Goal: Information Seeking & Learning: Learn about a topic

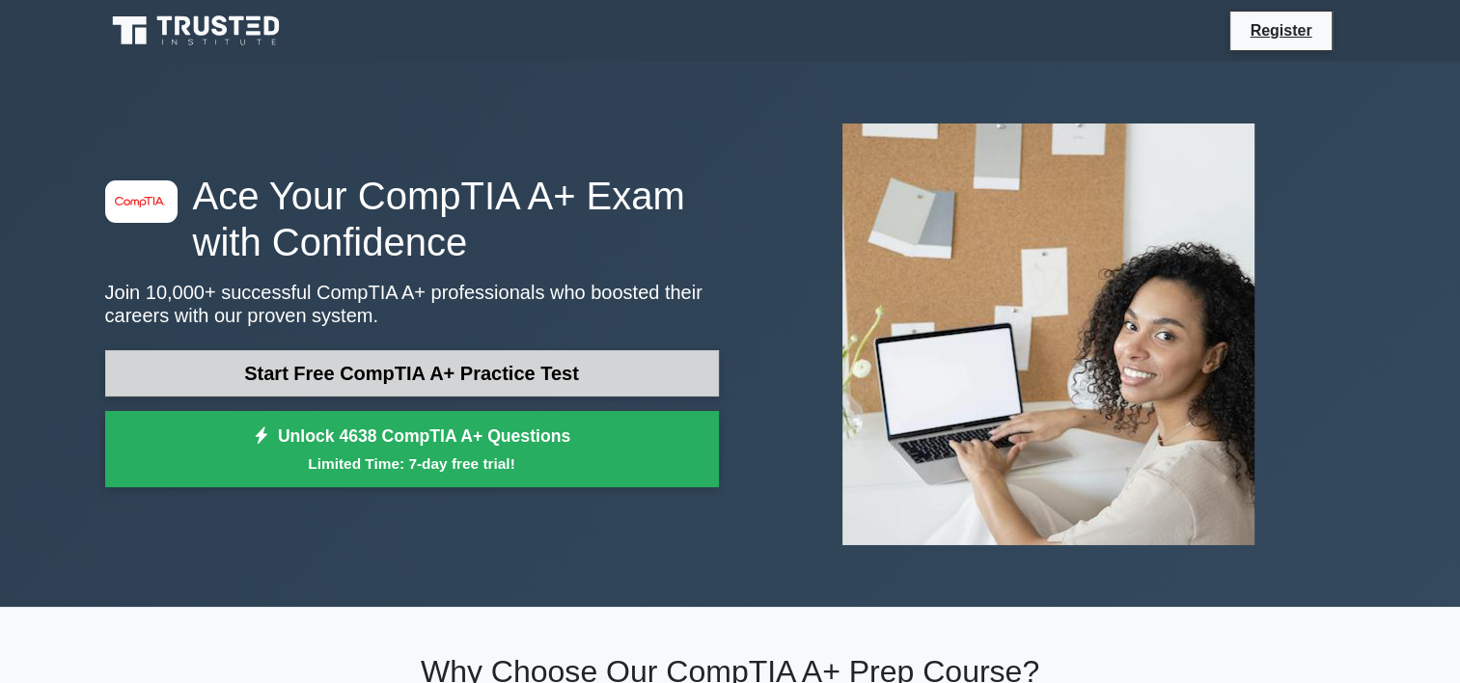
click at [339, 385] on link "Start Free CompTIA A+ Practice Test" at bounding box center [412, 373] width 614 height 46
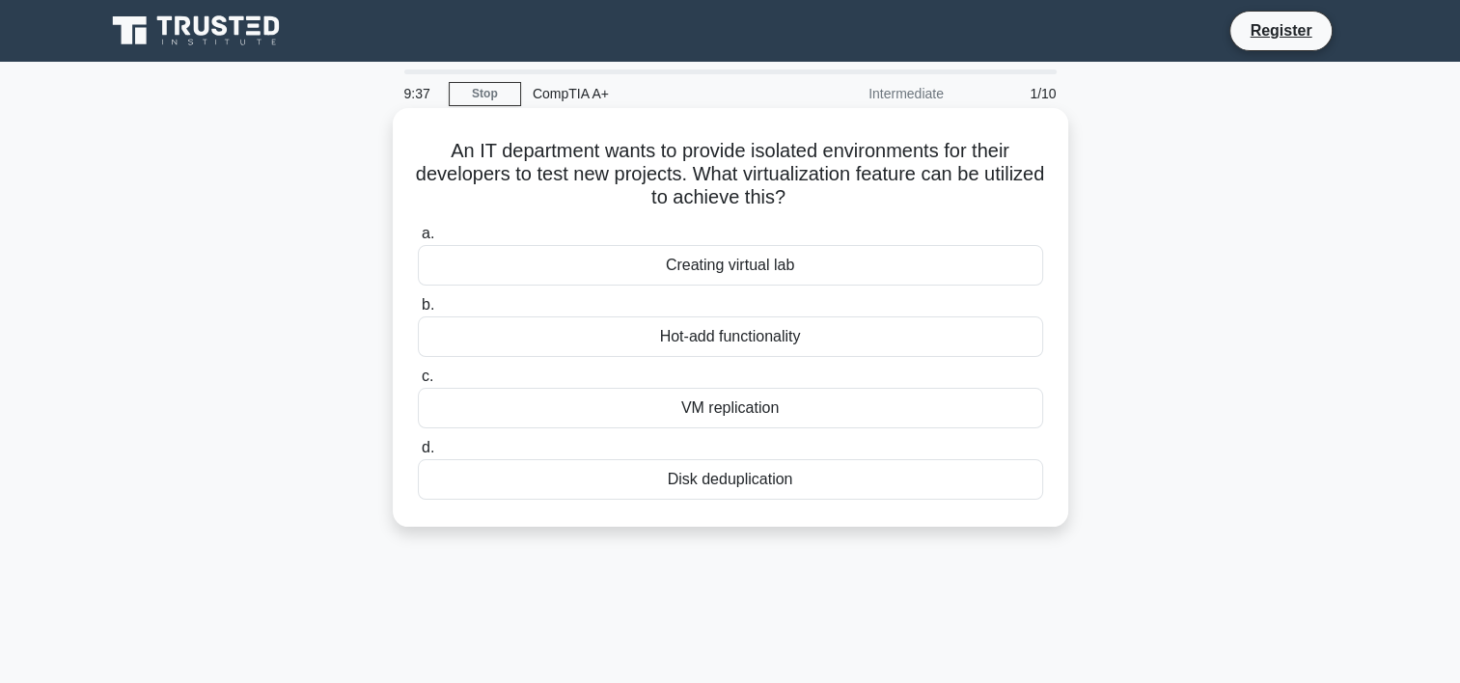
click at [737, 418] on div "VM replication" at bounding box center [730, 408] width 625 height 41
click at [418, 383] on input "c. VM replication" at bounding box center [418, 376] width 0 height 13
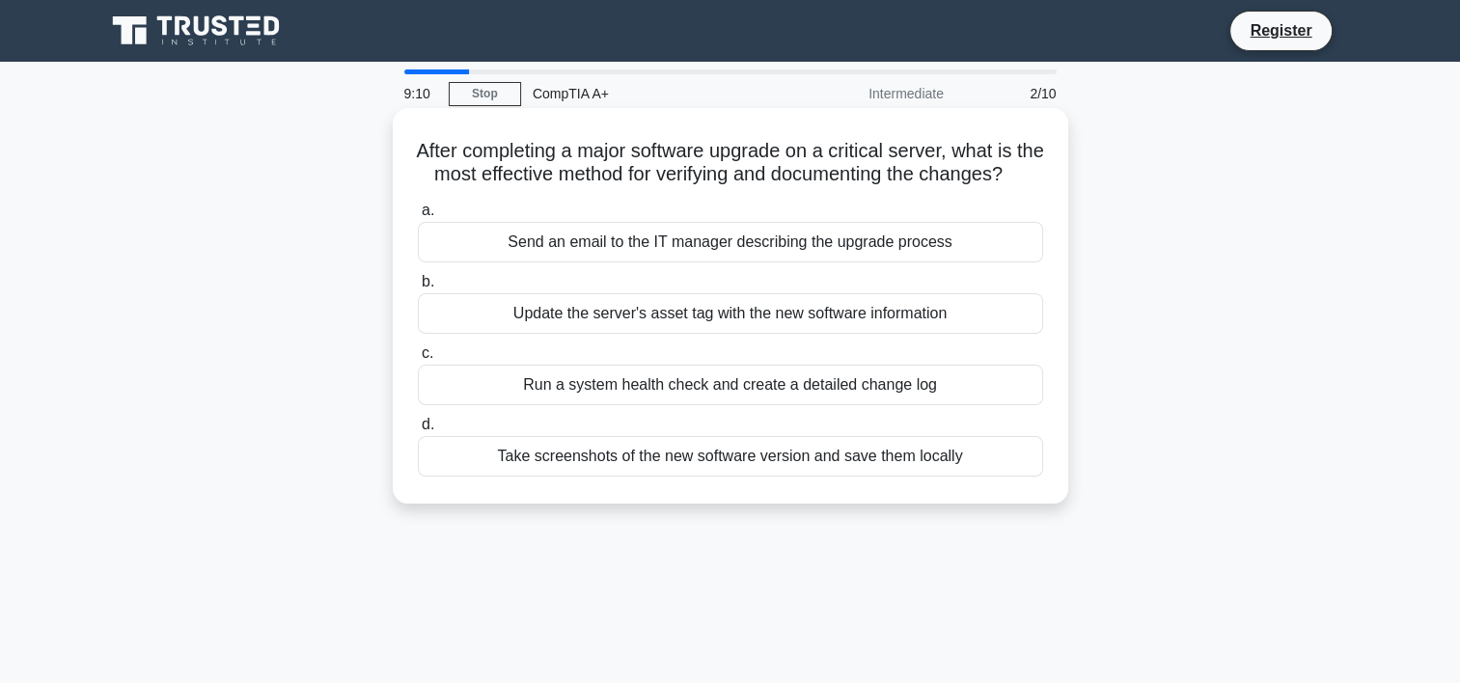
click at [714, 262] on div "Send an email to the IT manager describing the upgrade process" at bounding box center [730, 242] width 625 height 41
click at [418, 217] on input "a. Send an email to the IT manager describing the upgrade process" at bounding box center [418, 211] width 0 height 13
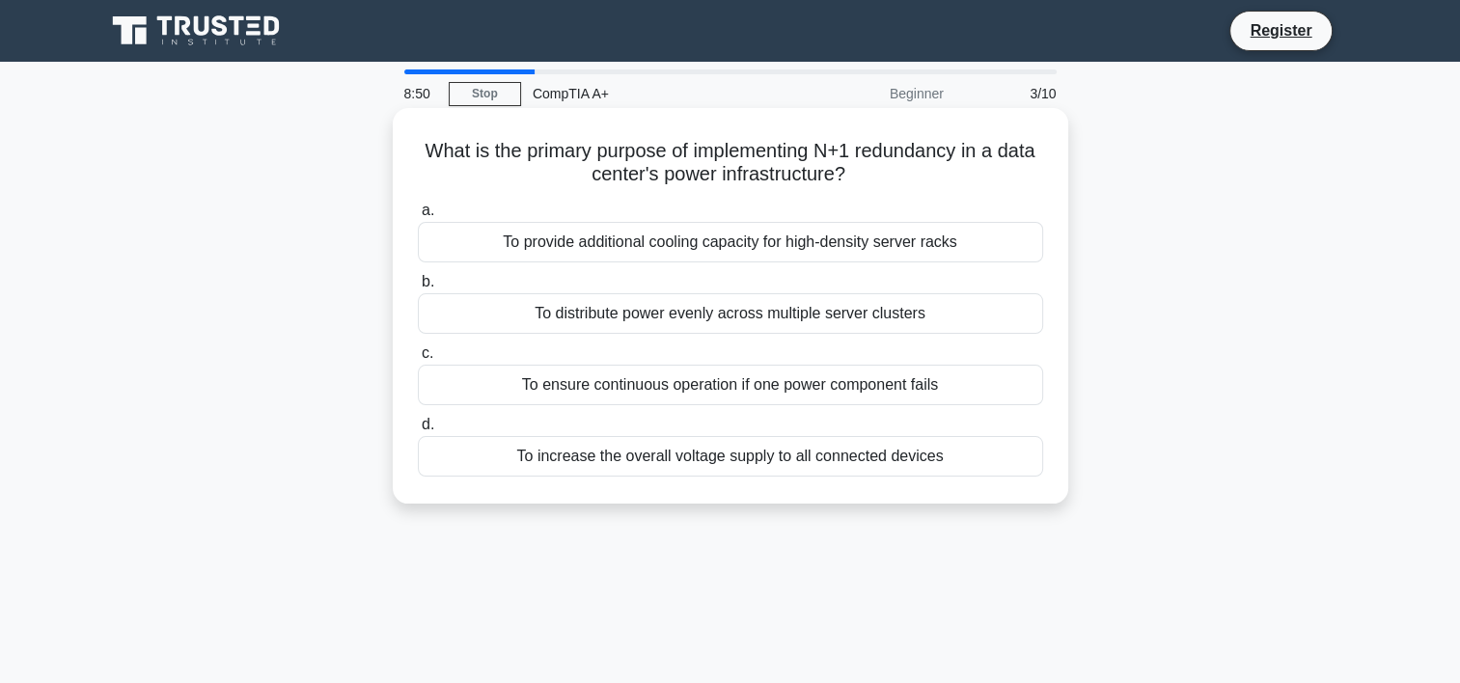
click at [727, 249] on div "To provide additional cooling capacity for high-density server racks" at bounding box center [730, 242] width 625 height 41
click at [418, 217] on input "a. To provide additional cooling capacity for high-density server racks" at bounding box center [418, 211] width 0 height 13
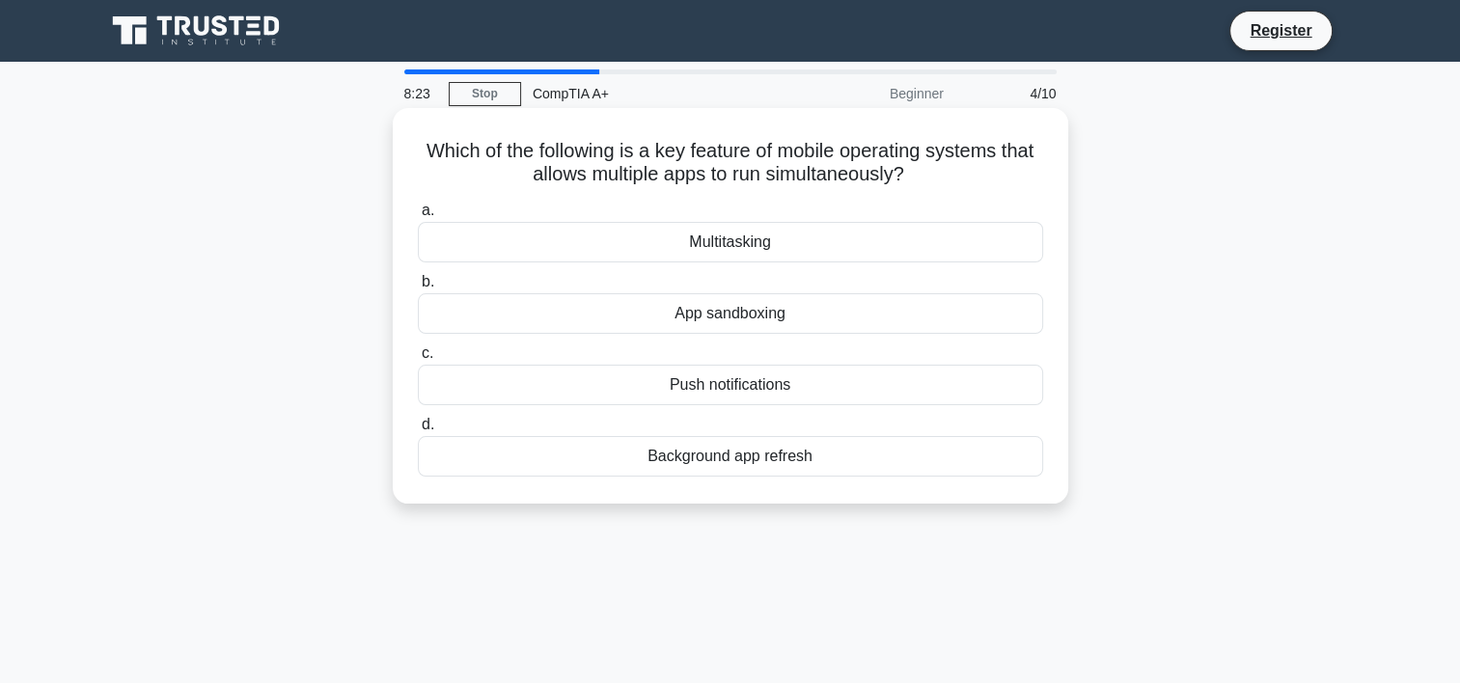
click at [756, 248] on div "Multitasking" at bounding box center [730, 242] width 625 height 41
click at [418, 217] on input "a. Multitasking" at bounding box center [418, 211] width 0 height 13
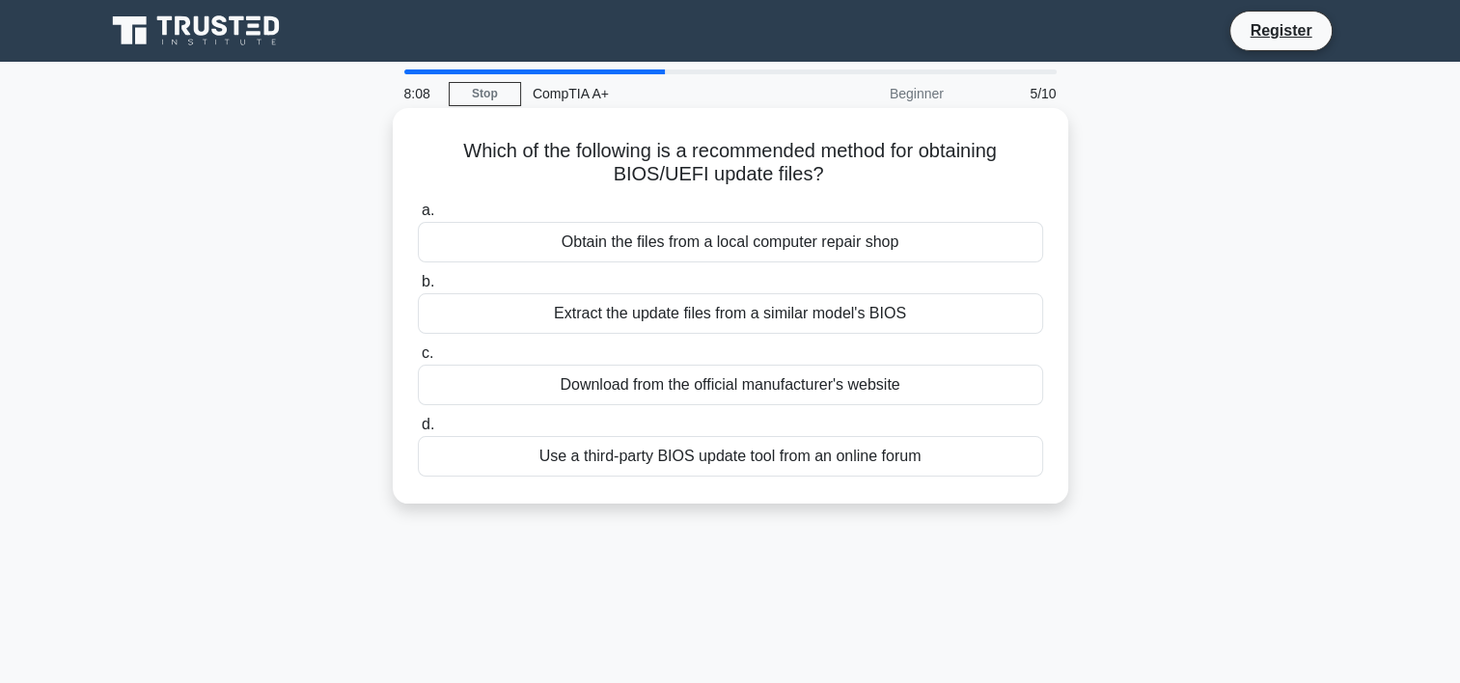
click at [806, 382] on div "Download from the official manufacturer's website" at bounding box center [730, 385] width 625 height 41
click at [418, 360] on input "c. Download from the official manufacturer's website" at bounding box center [418, 353] width 0 height 13
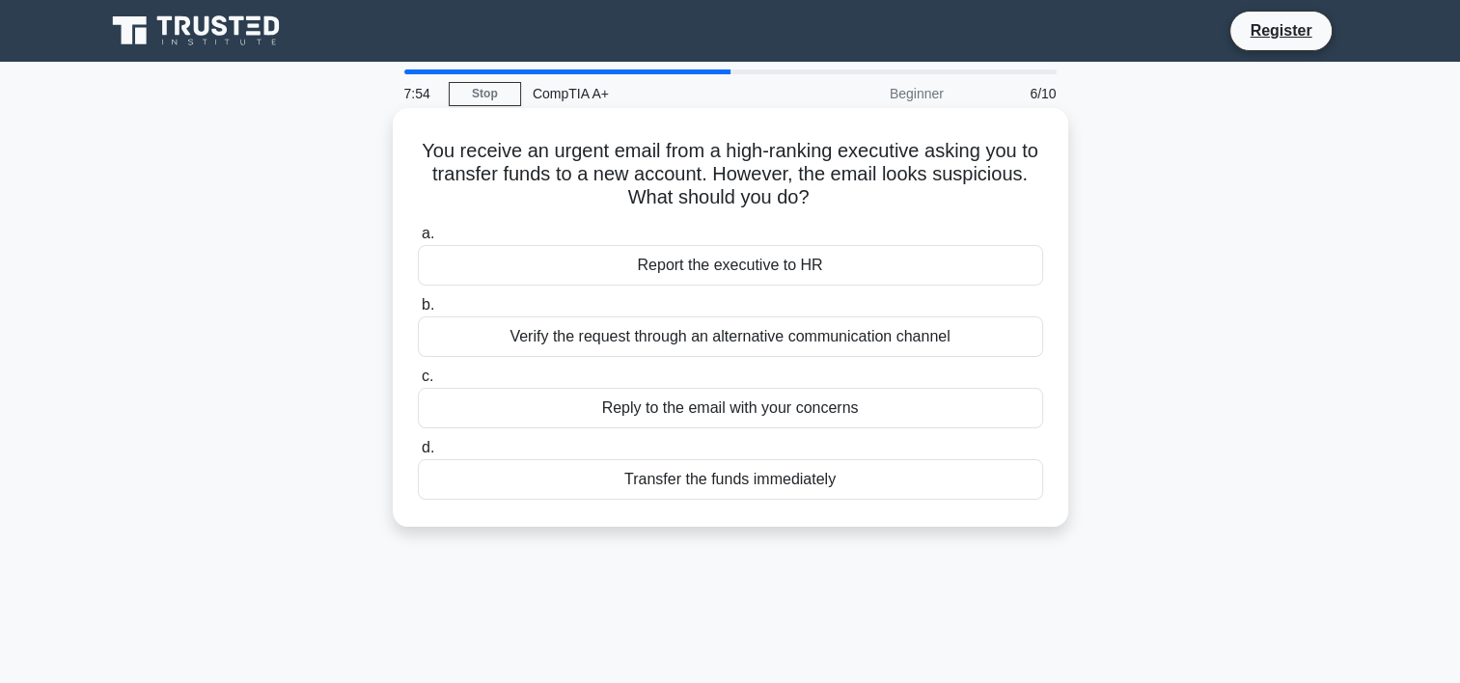
click at [777, 277] on div "Report the executive to HR" at bounding box center [730, 265] width 625 height 41
click at [418, 240] on input "a. Report the executive to HR" at bounding box center [418, 234] width 0 height 13
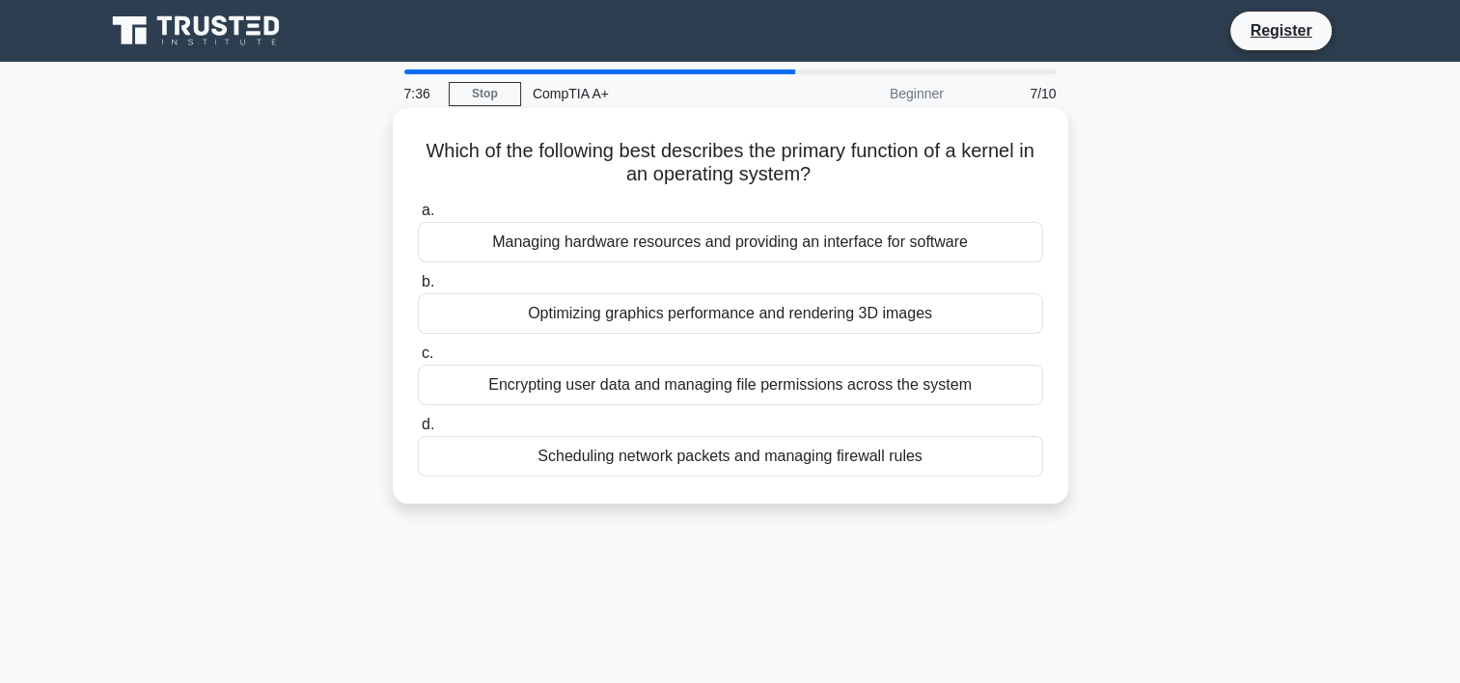
click at [802, 245] on div "Managing hardware resources and providing an interface for software" at bounding box center [730, 242] width 625 height 41
click at [418, 217] on input "a. Managing hardware resources and providing an interface for software" at bounding box center [418, 211] width 0 height 13
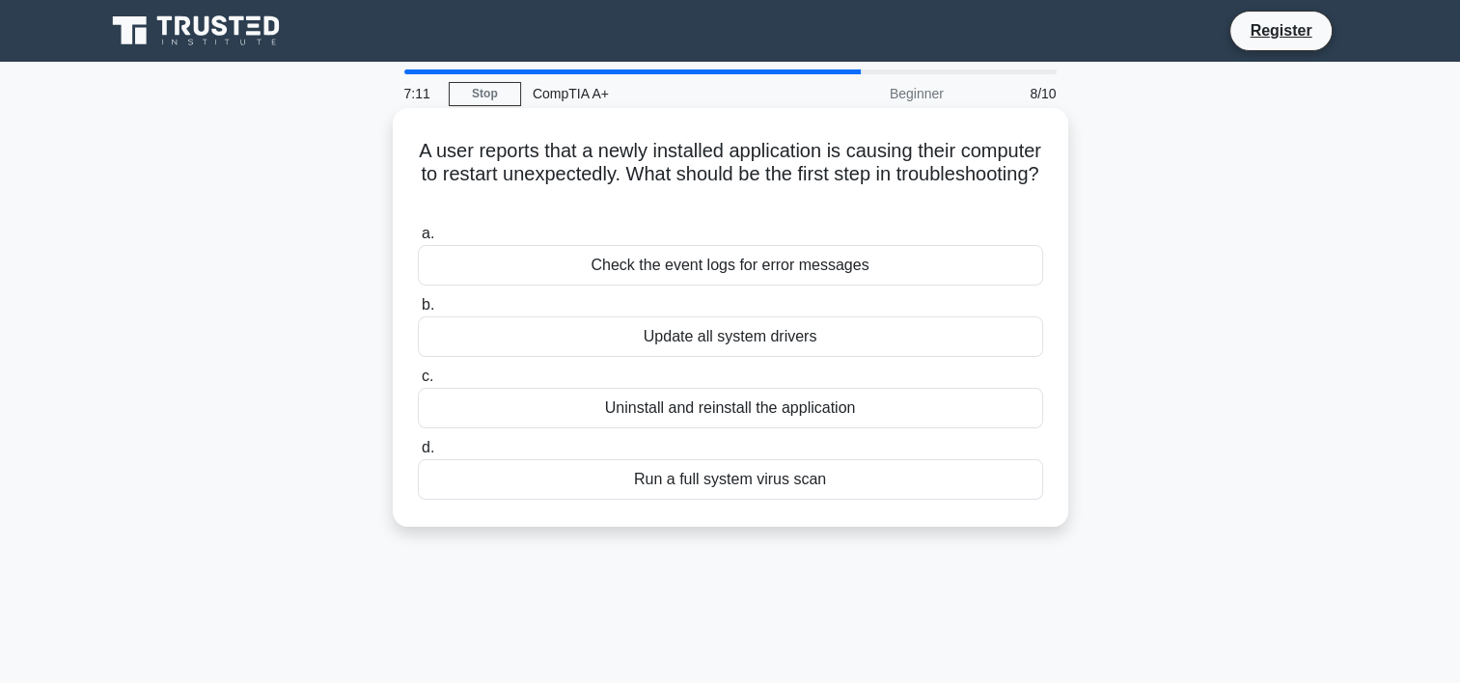
click at [755, 276] on div "Check the event logs for error messages" at bounding box center [730, 265] width 625 height 41
click at [418, 240] on input "a. Check the event logs for error messages" at bounding box center [418, 234] width 0 height 13
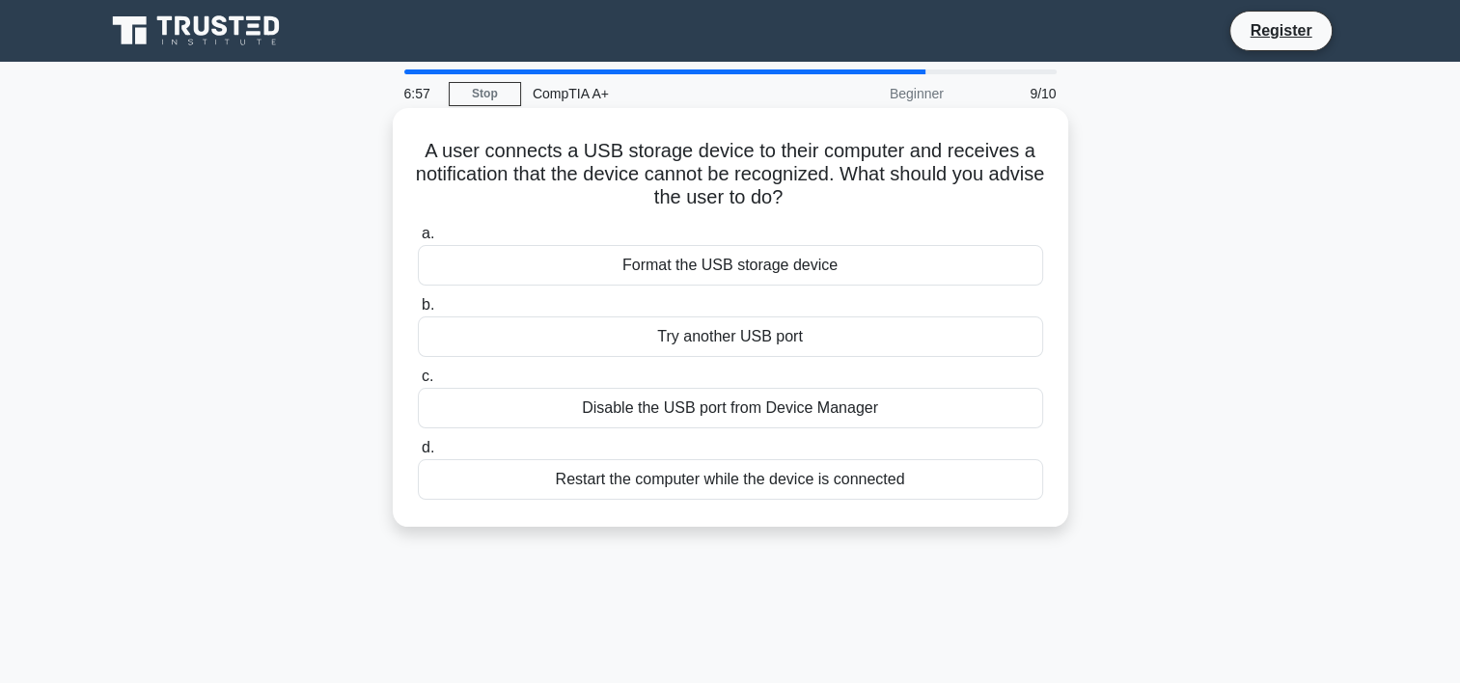
click at [740, 333] on div "Try another USB port" at bounding box center [730, 336] width 625 height 41
click at [418, 312] on input "b. Try another USB port" at bounding box center [418, 305] width 0 height 13
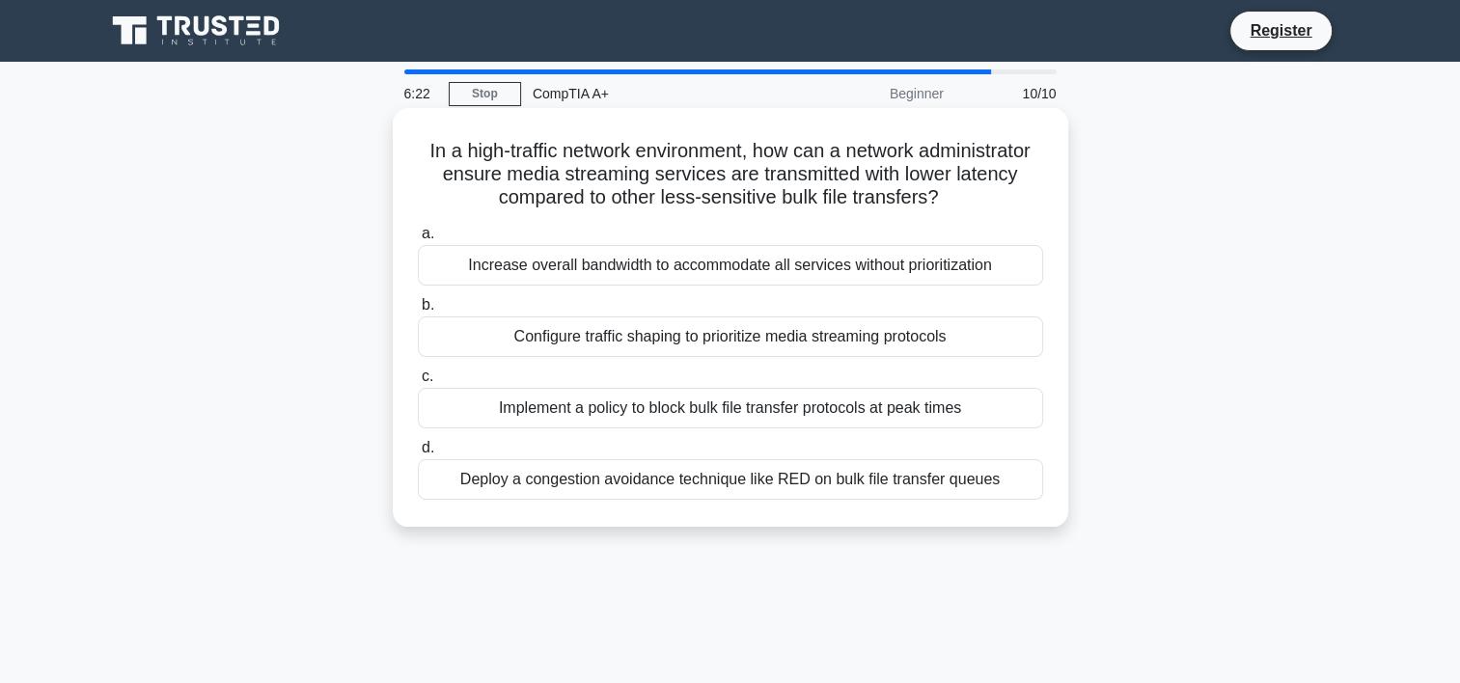
click at [716, 284] on div "Increase overall bandwidth to accommodate all services without prioritization" at bounding box center [730, 265] width 625 height 41
click at [418, 240] on input "a. Increase overall bandwidth to accommodate all services without prioritization" at bounding box center [418, 234] width 0 height 13
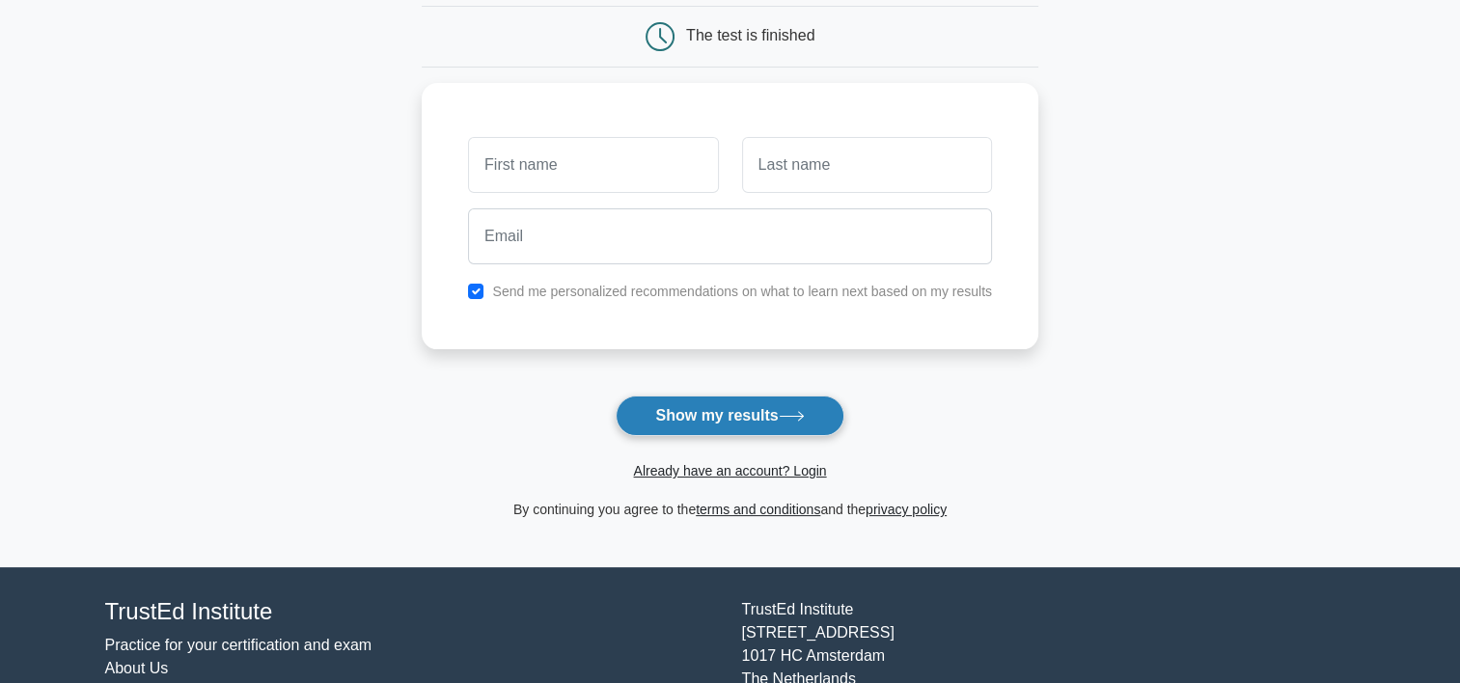
scroll to position [193, 0]
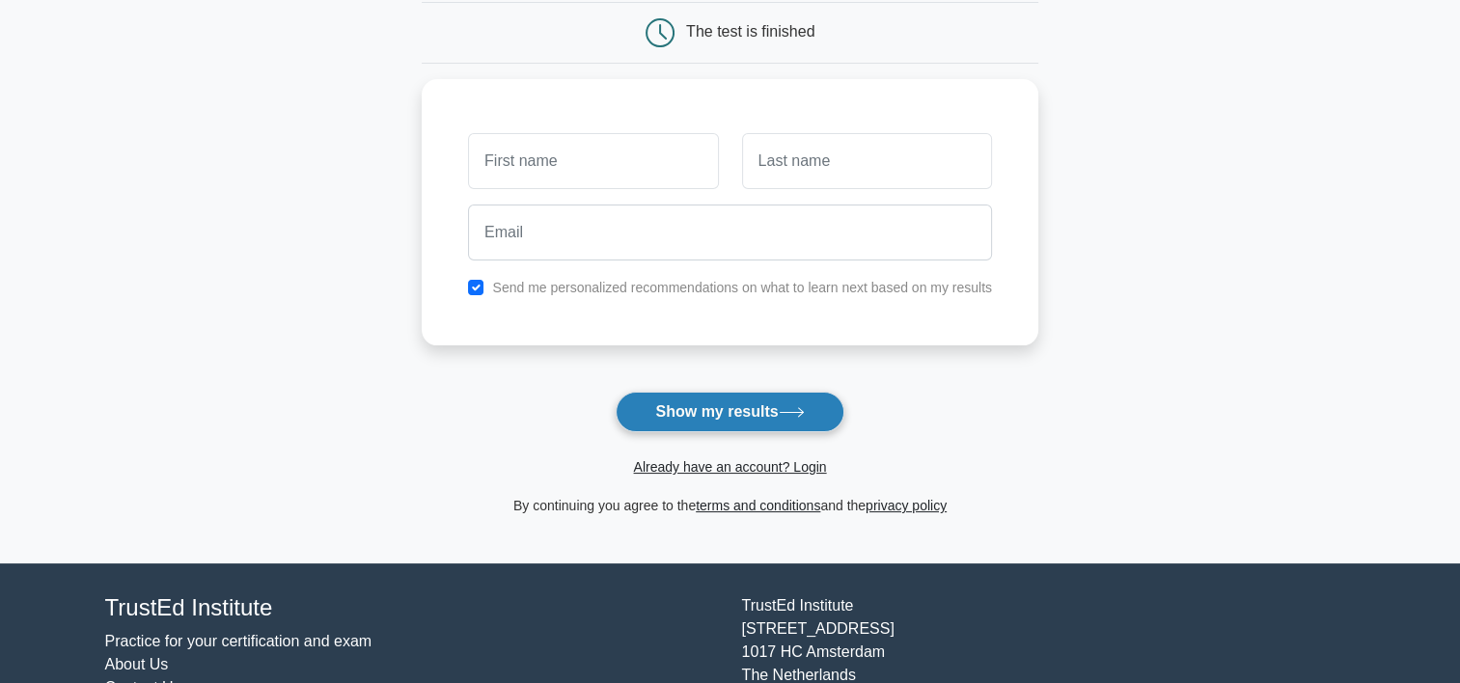
click at [779, 417] on button "Show my results" at bounding box center [729, 412] width 228 height 41
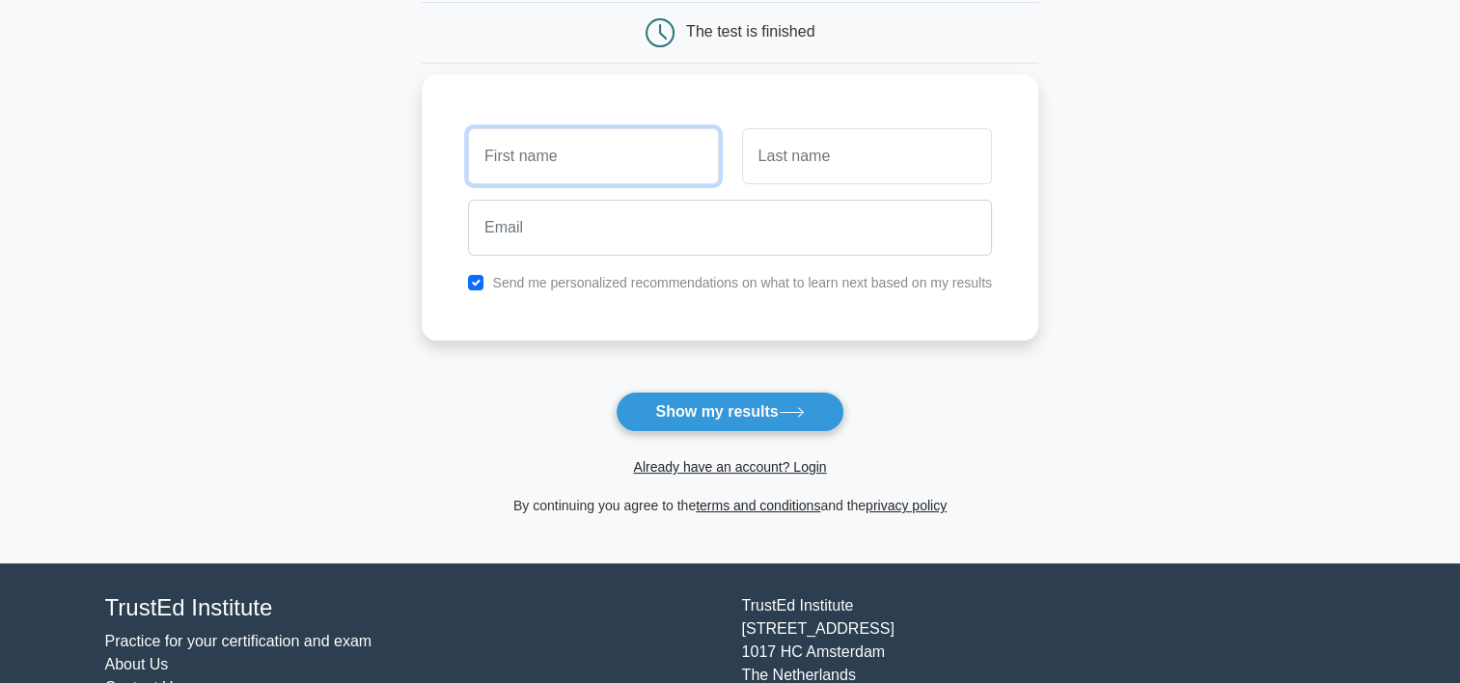
click at [649, 151] on input "text" at bounding box center [593, 156] width 250 height 56
type input "mike"
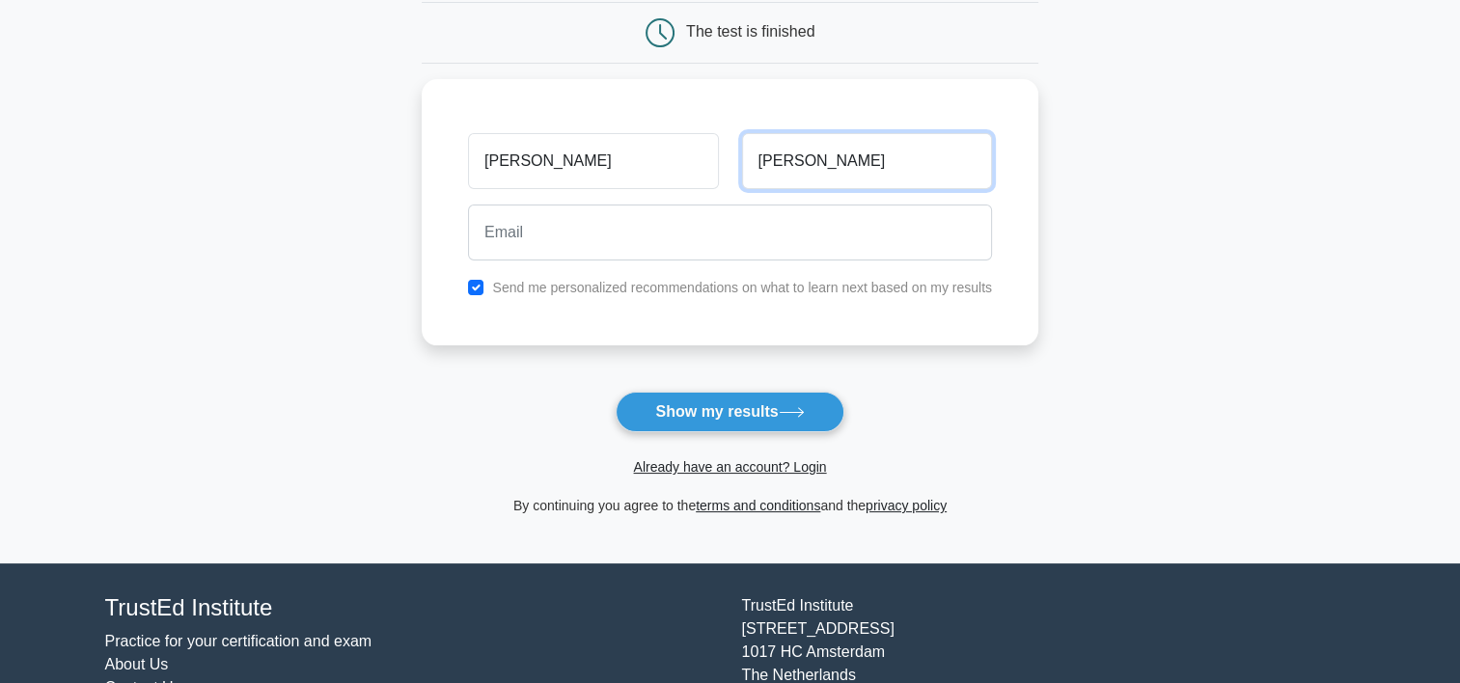
type input "tapia"
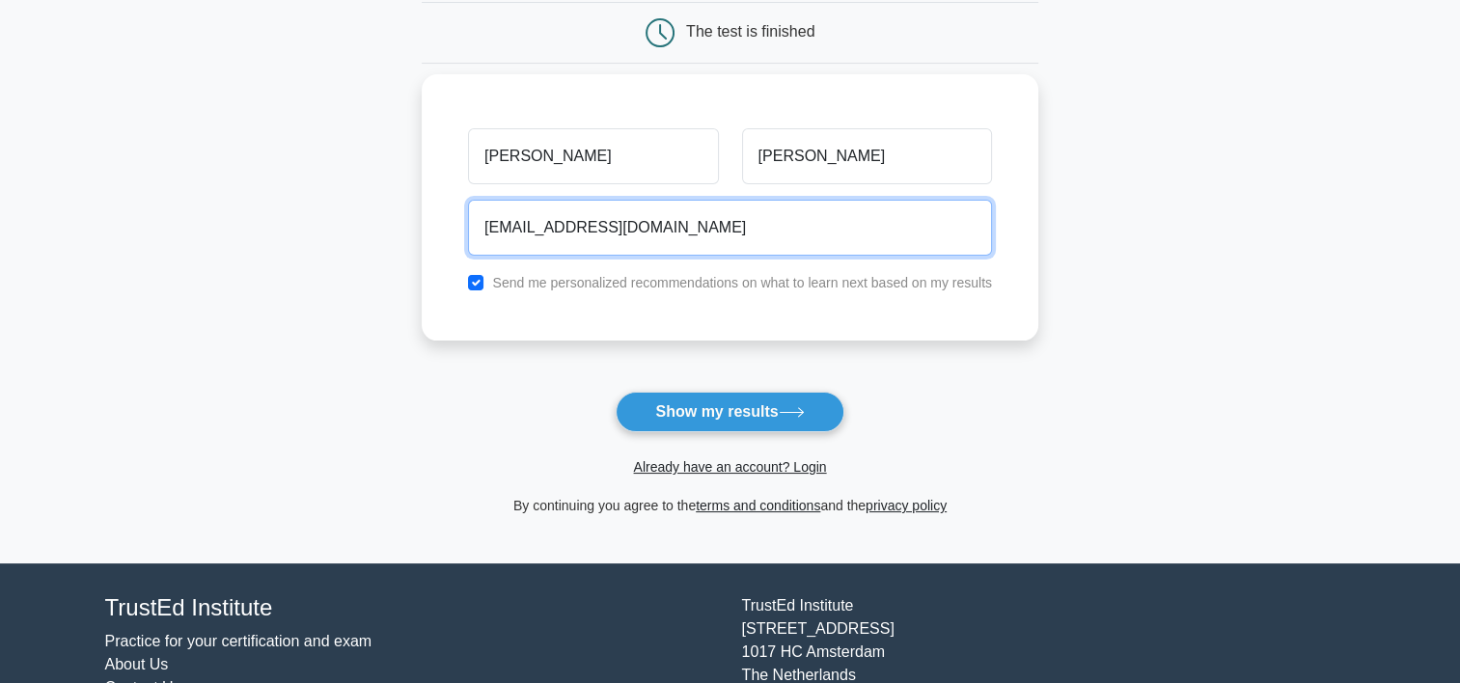
type input "mikeamazonbol86@gmail.com"
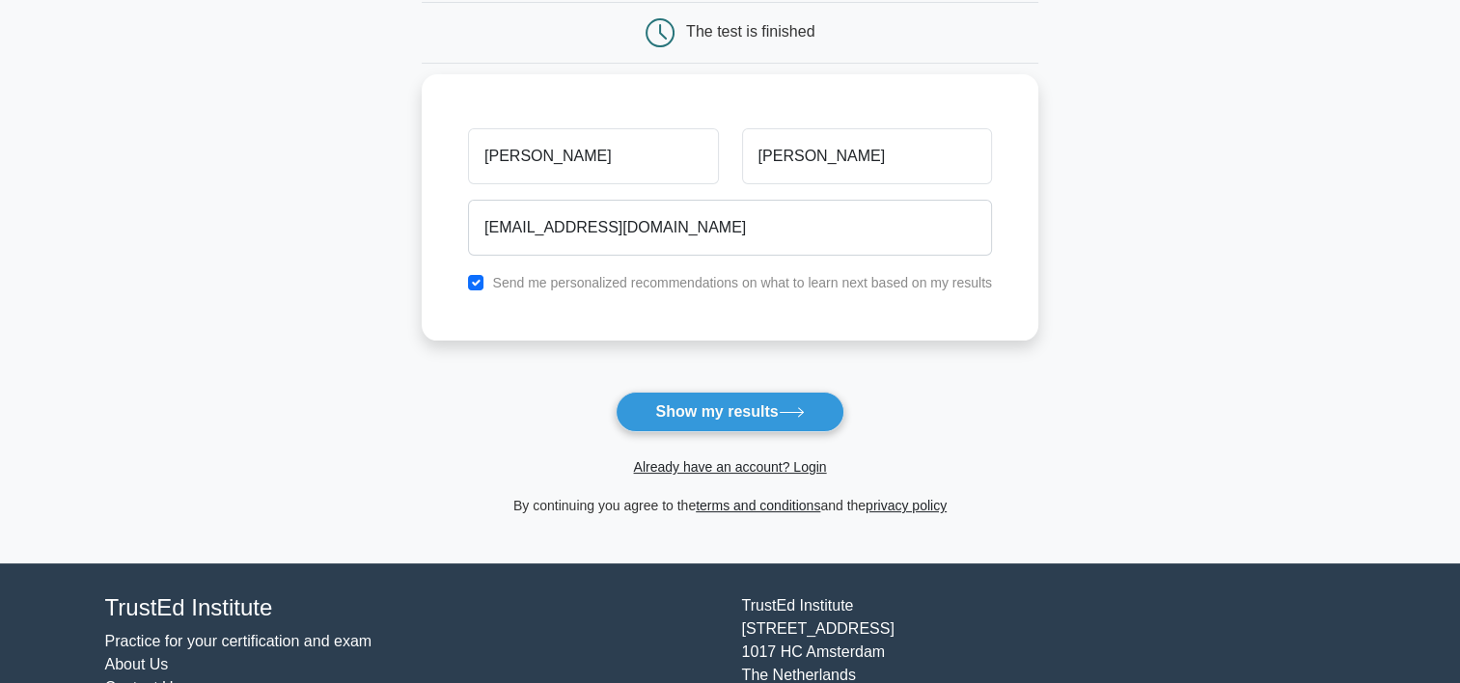
click at [920, 280] on label "Send me personalized recommendations on what to learn next based on my results" at bounding box center [742, 282] width 500 height 15
click at [481, 276] on input "checkbox" at bounding box center [475, 282] width 15 height 15
checkbox input "false"
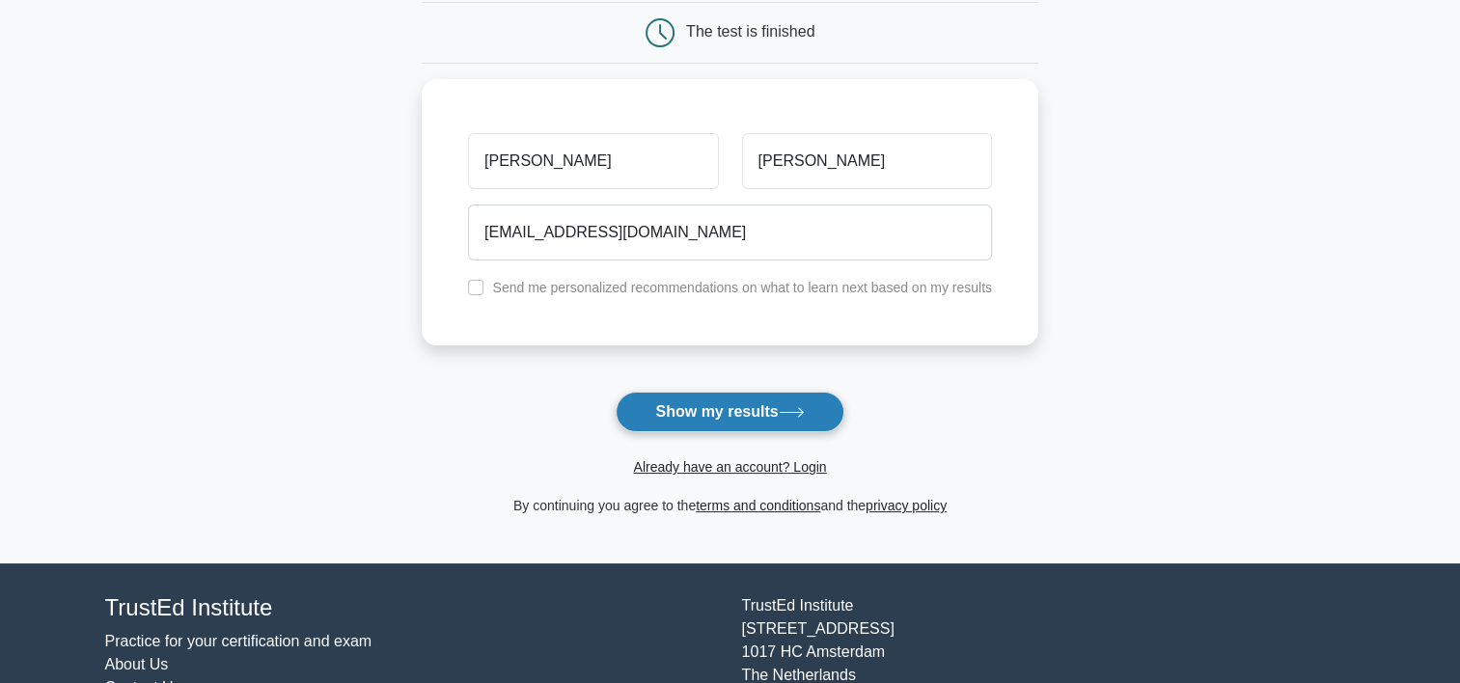
click at [680, 393] on button "Show my results" at bounding box center [729, 412] width 228 height 41
